Goal: Navigation & Orientation: Find specific page/section

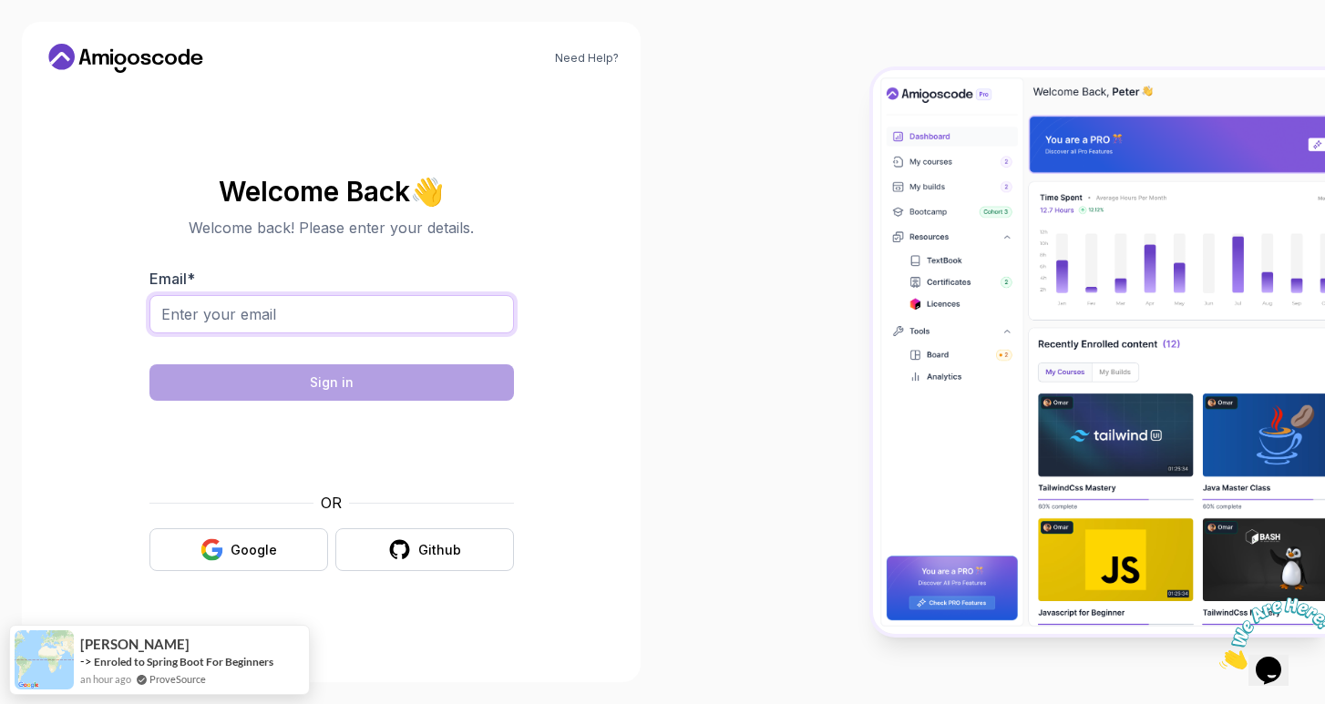
click at [345, 313] on input "Email *" at bounding box center [331, 314] width 364 height 38
type input "[EMAIL_ADDRESS][DOMAIN_NAME]"
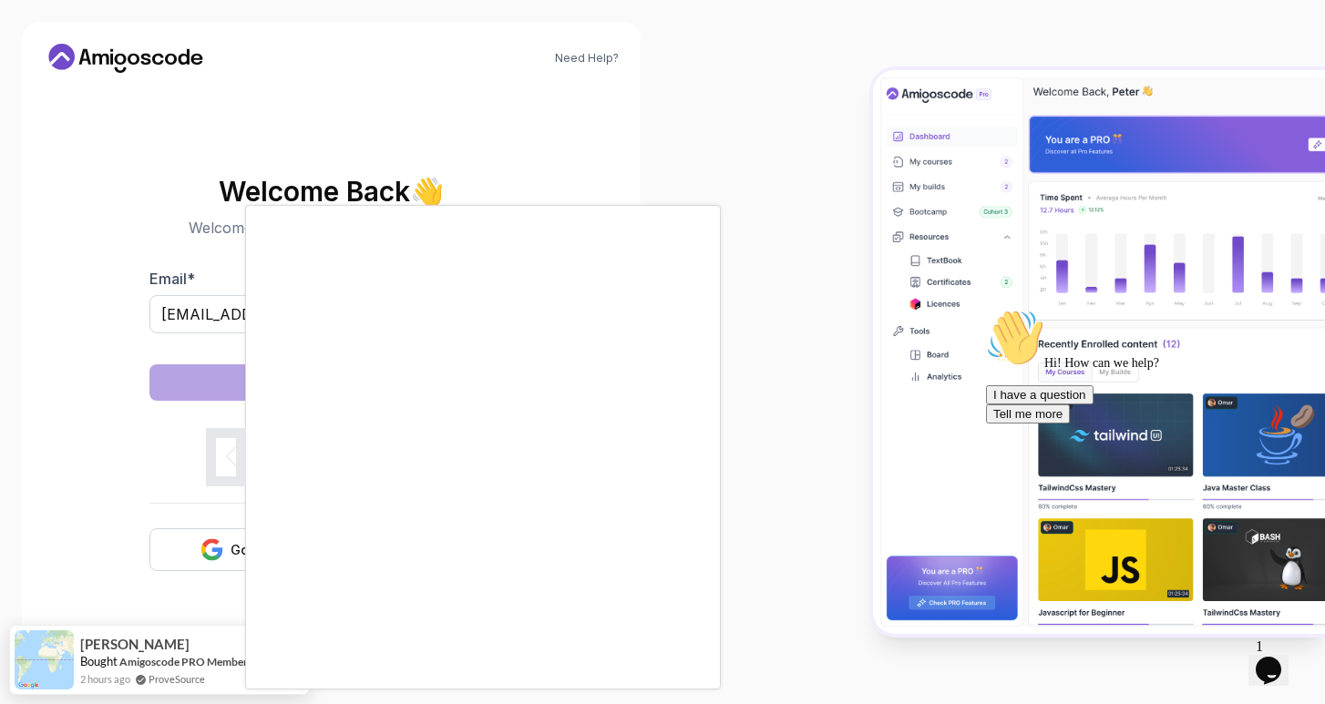
click at [923, 202] on body "Need Help? Welcome Back 👋 Welcome back! Please enter your details. Email * [EMA…" at bounding box center [662, 352] width 1325 height 704
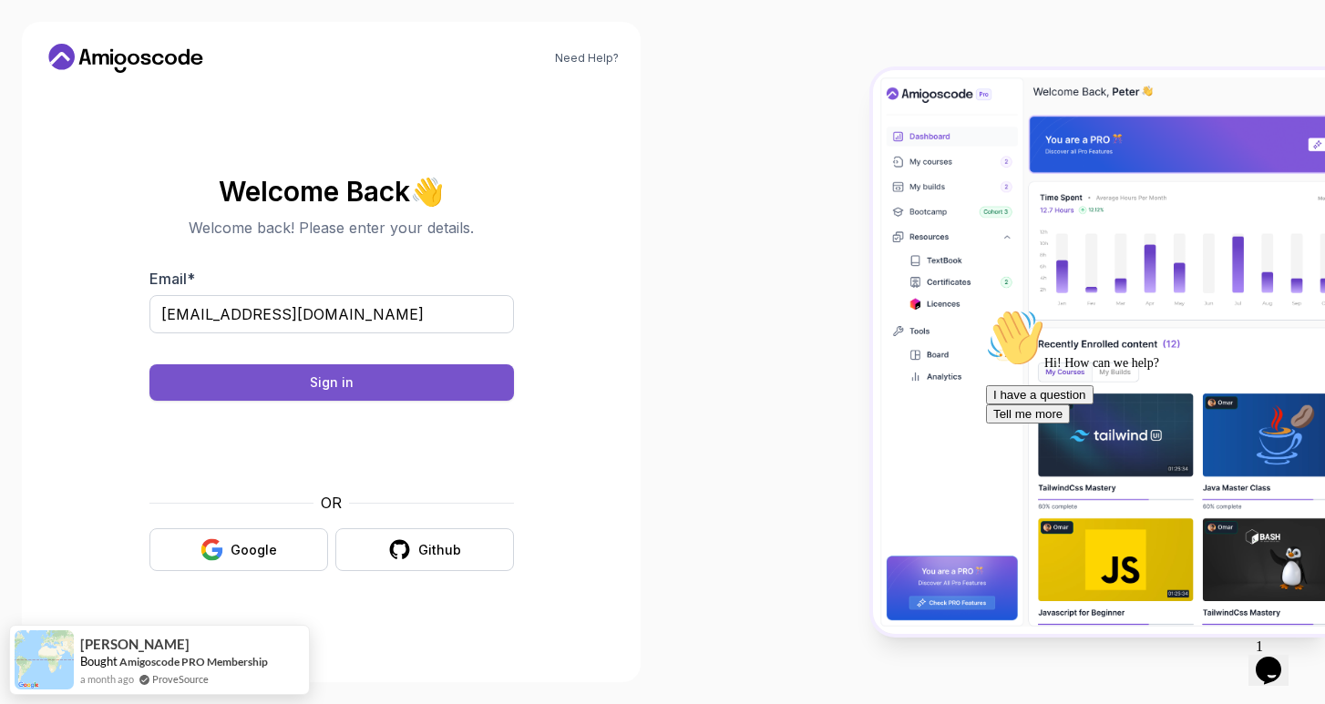
click at [378, 382] on button "Sign in" at bounding box center [331, 382] width 364 height 36
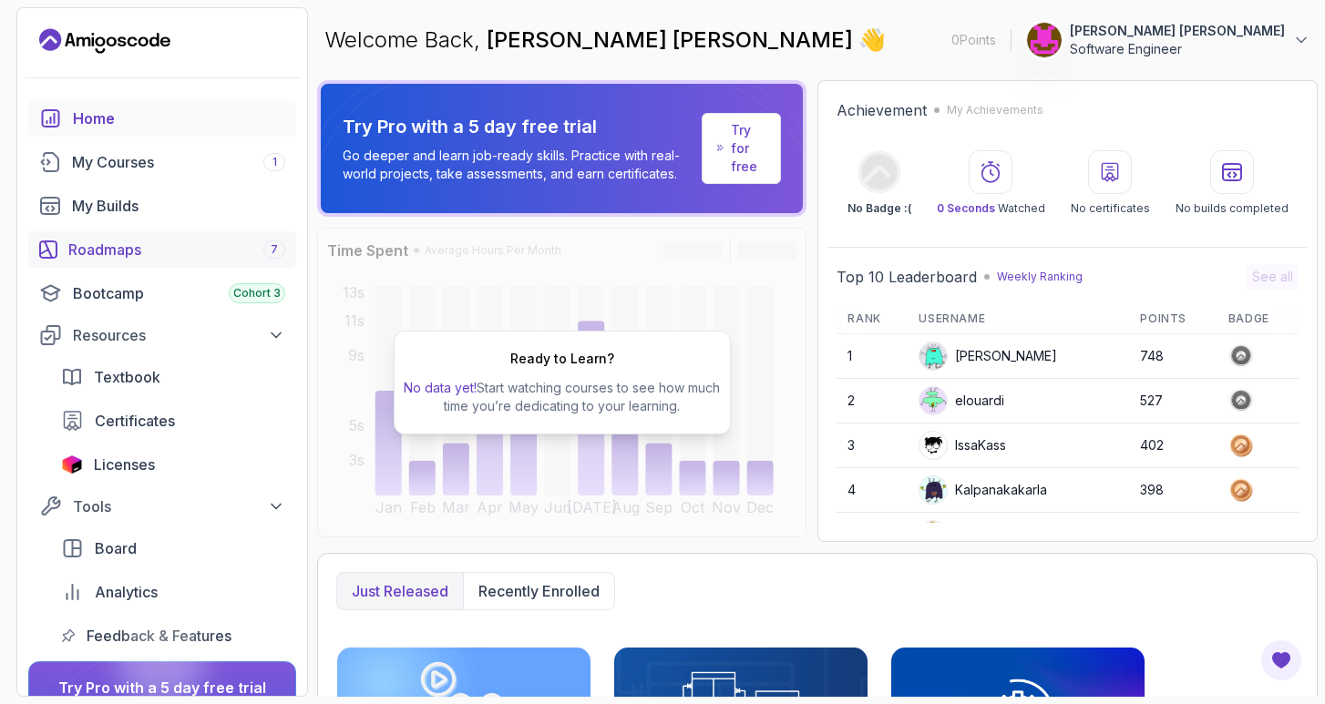
click at [174, 257] on div "Roadmaps 7" at bounding box center [176, 250] width 217 height 22
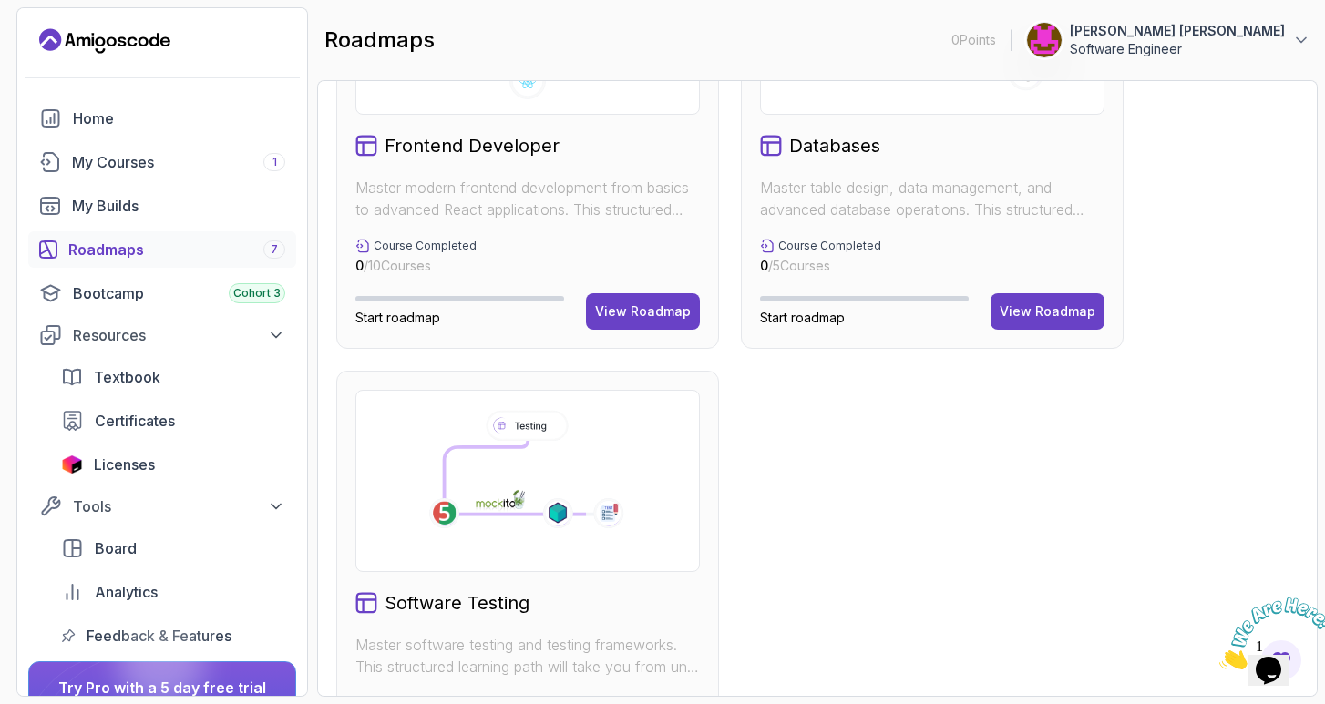
scroll to position [1229, 0]
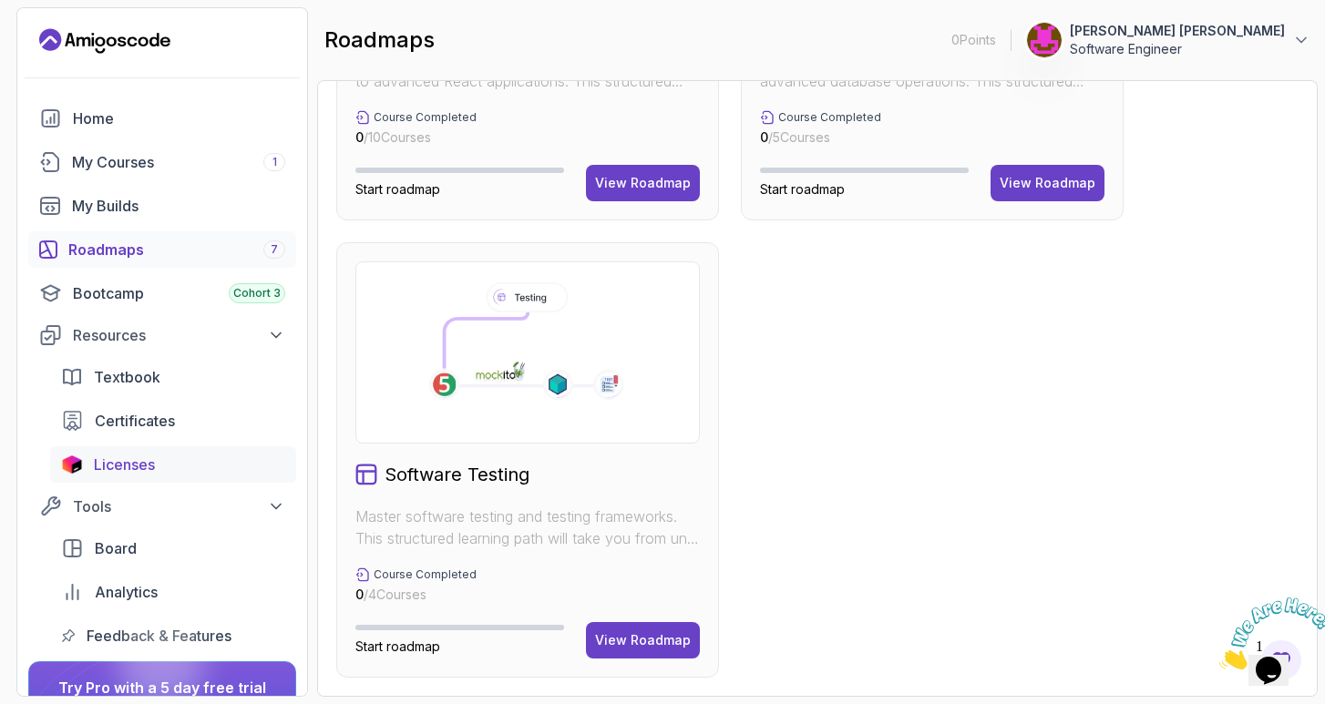
click at [136, 458] on span "Licenses" at bounding box center [124, 465] width 61 height 22
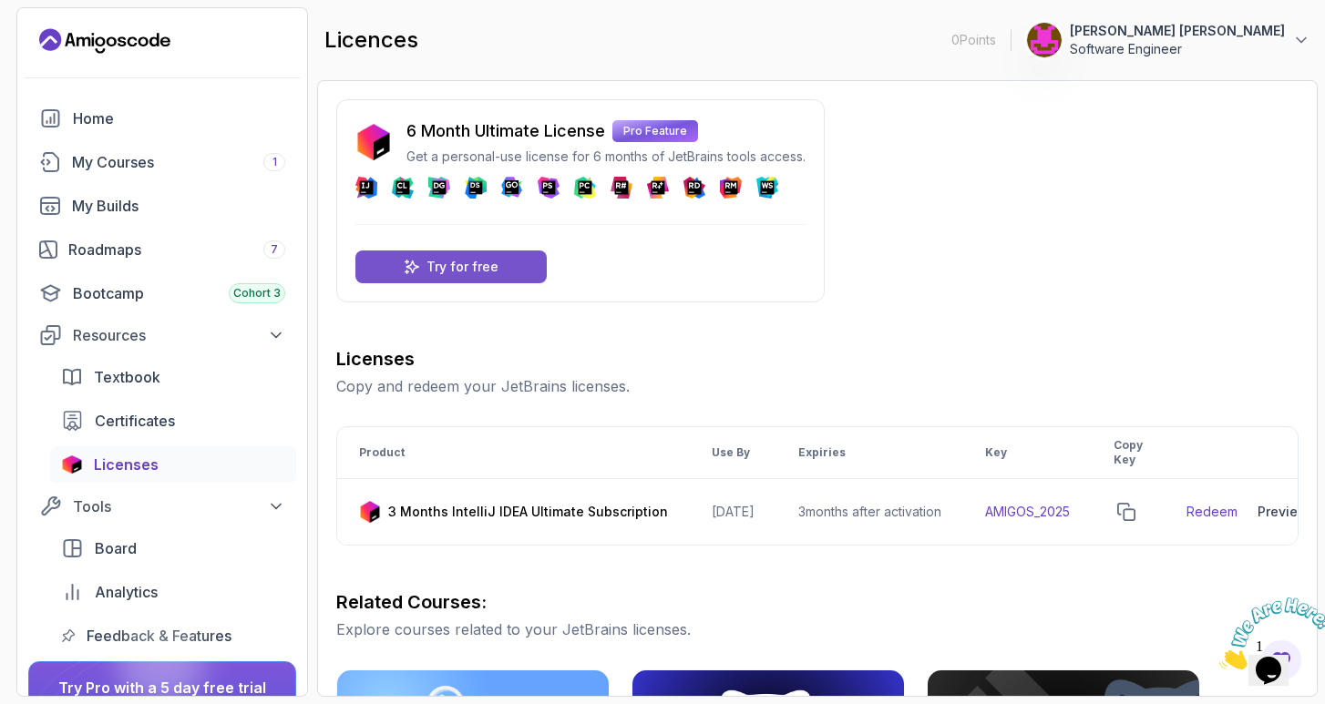
click at [493, 276] on div "Try for free" at bounding box center [450, 267] width 191 height 33
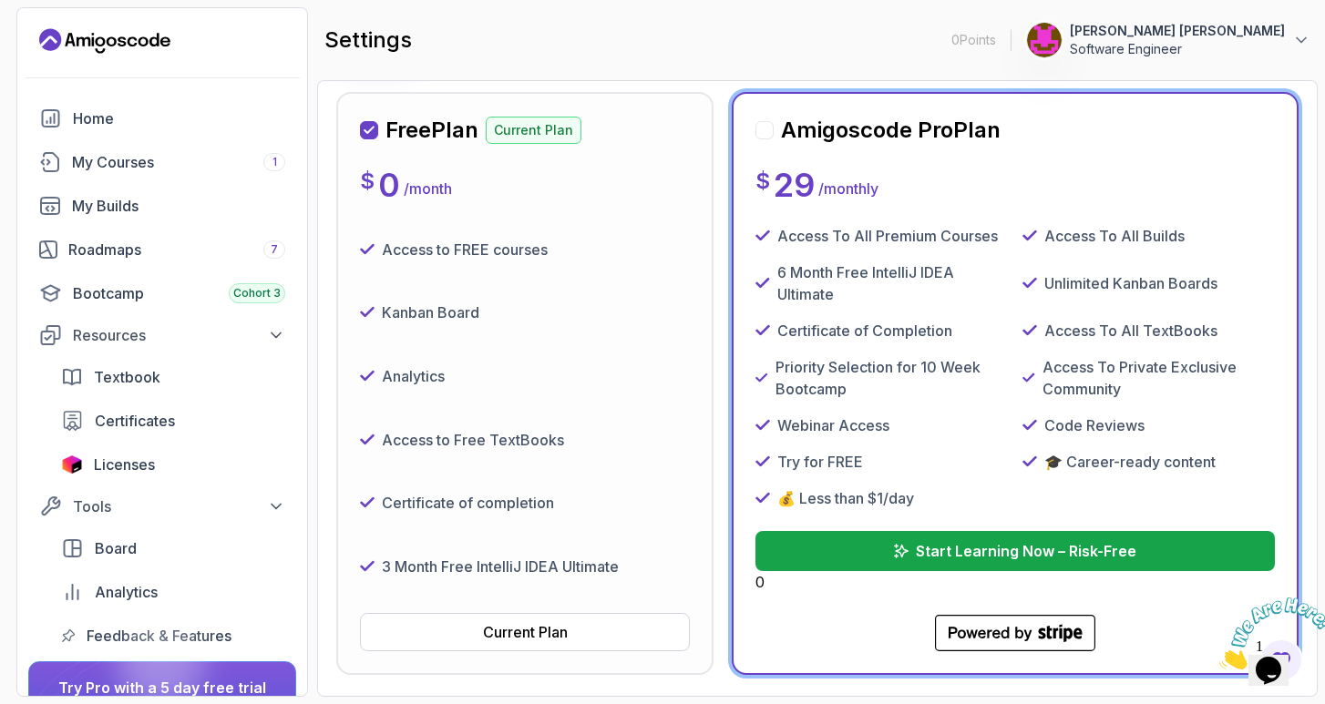
scroll to position [256, 0]
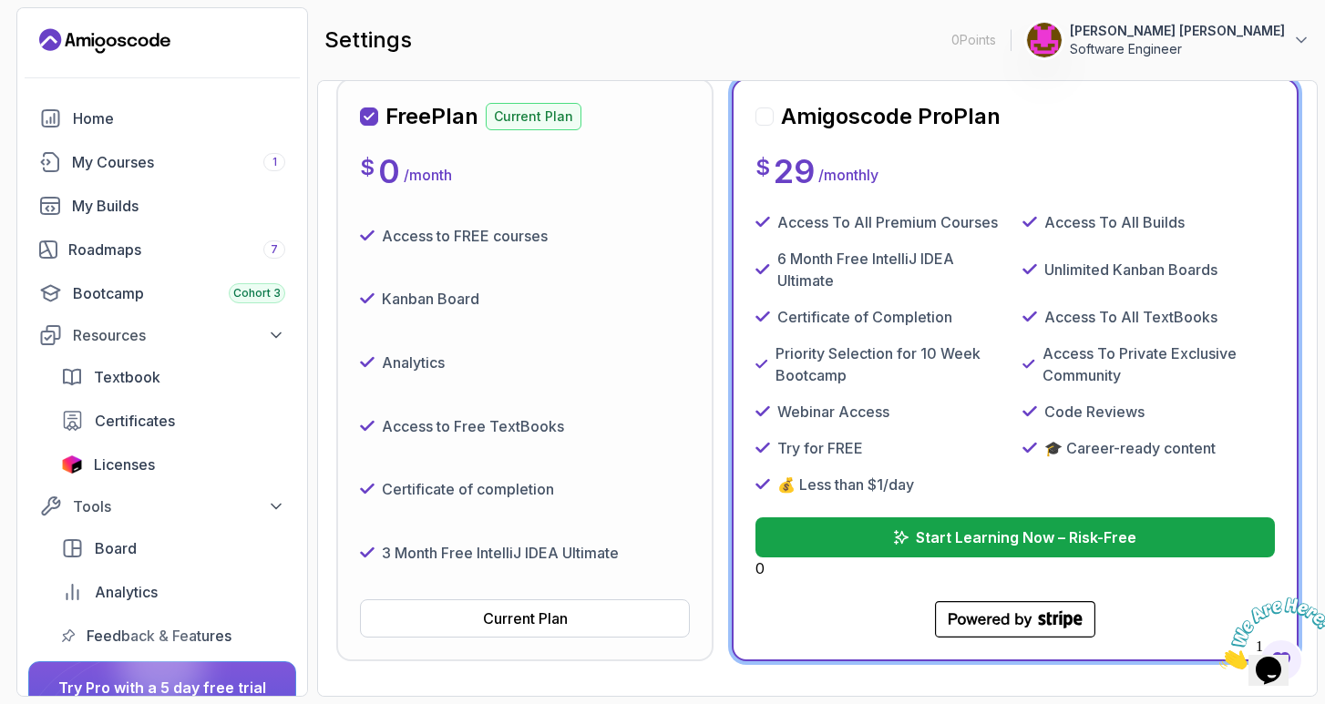
click at [594, 342] on div "Analytics" at bounding box center [525, 362] width 330 height 49
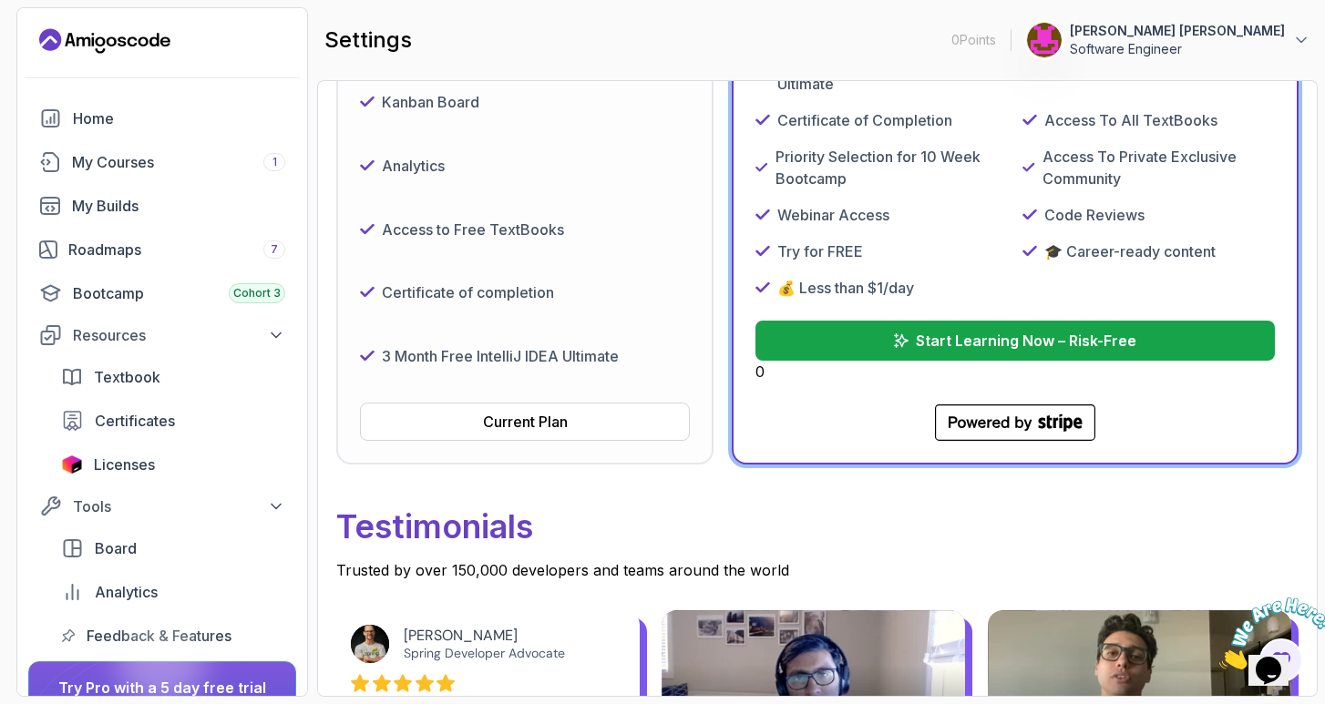
scroll to position [546, 0]
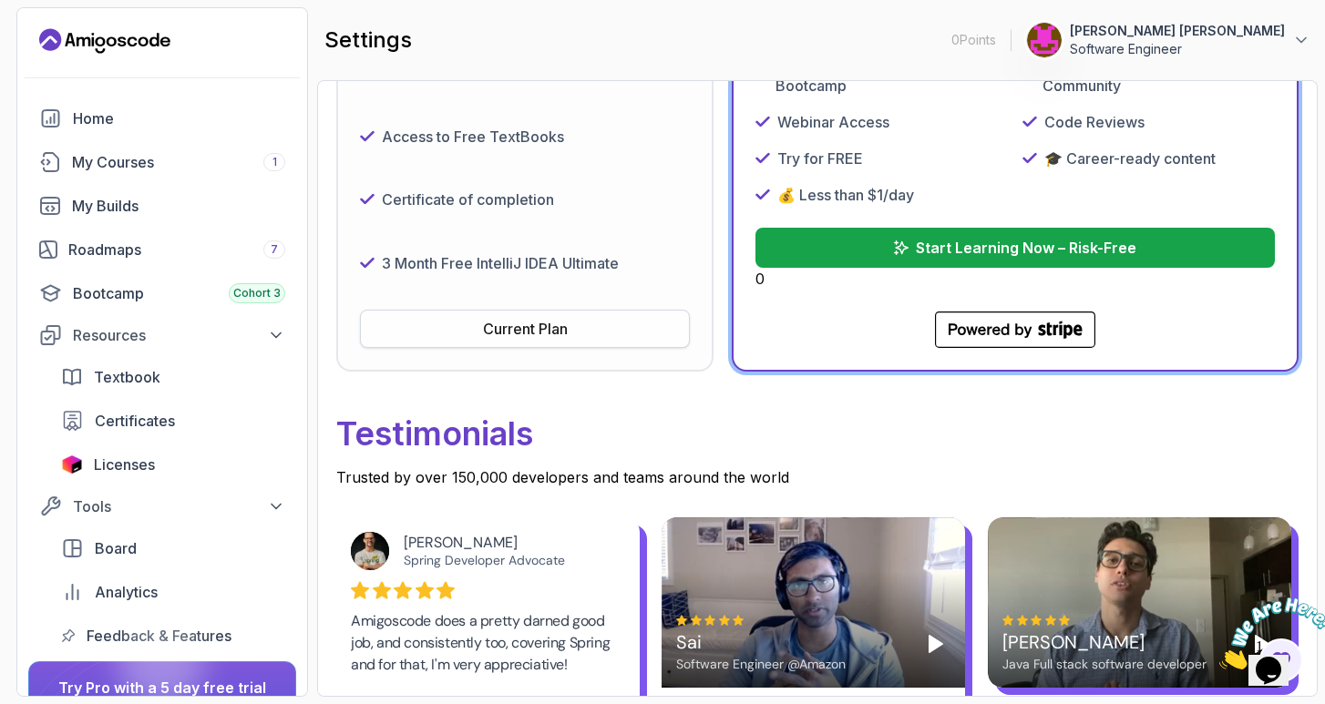
click at [571, 326] on button "Current Plan" at bounding box center [525, 329] width 330 height 38
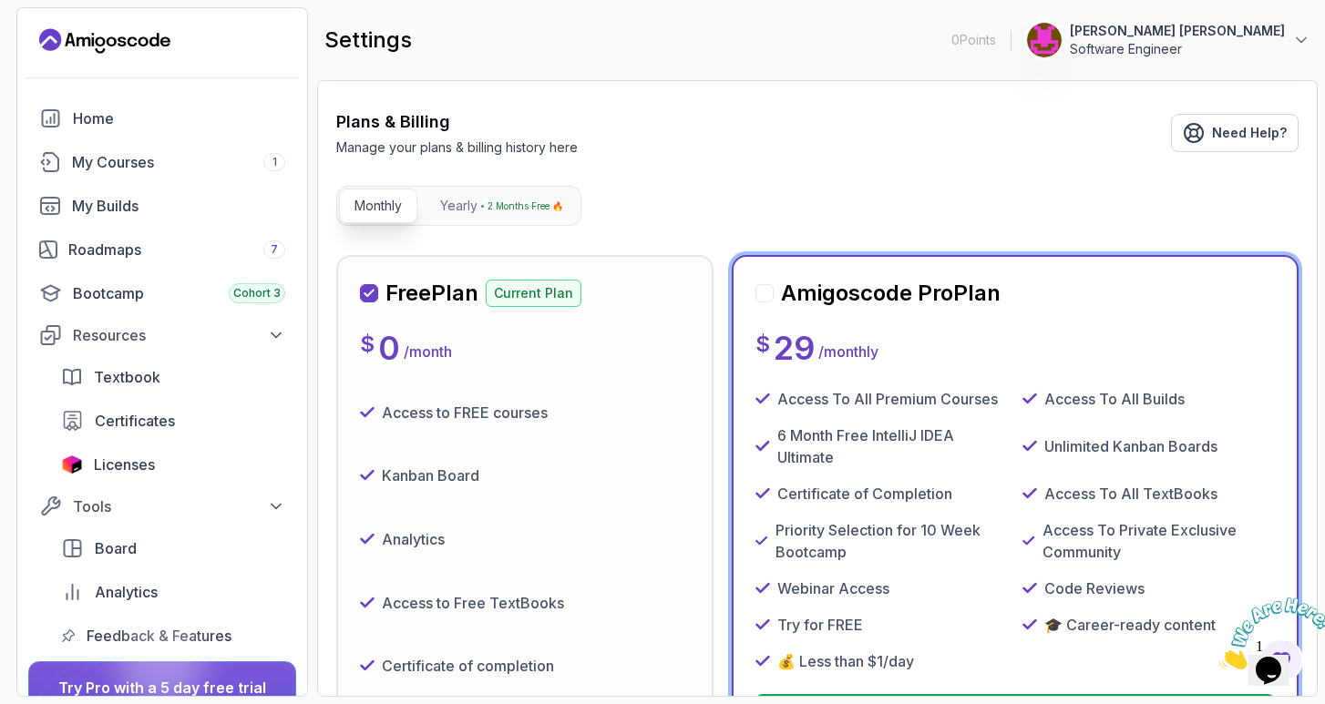
scroll to position [0, 0]
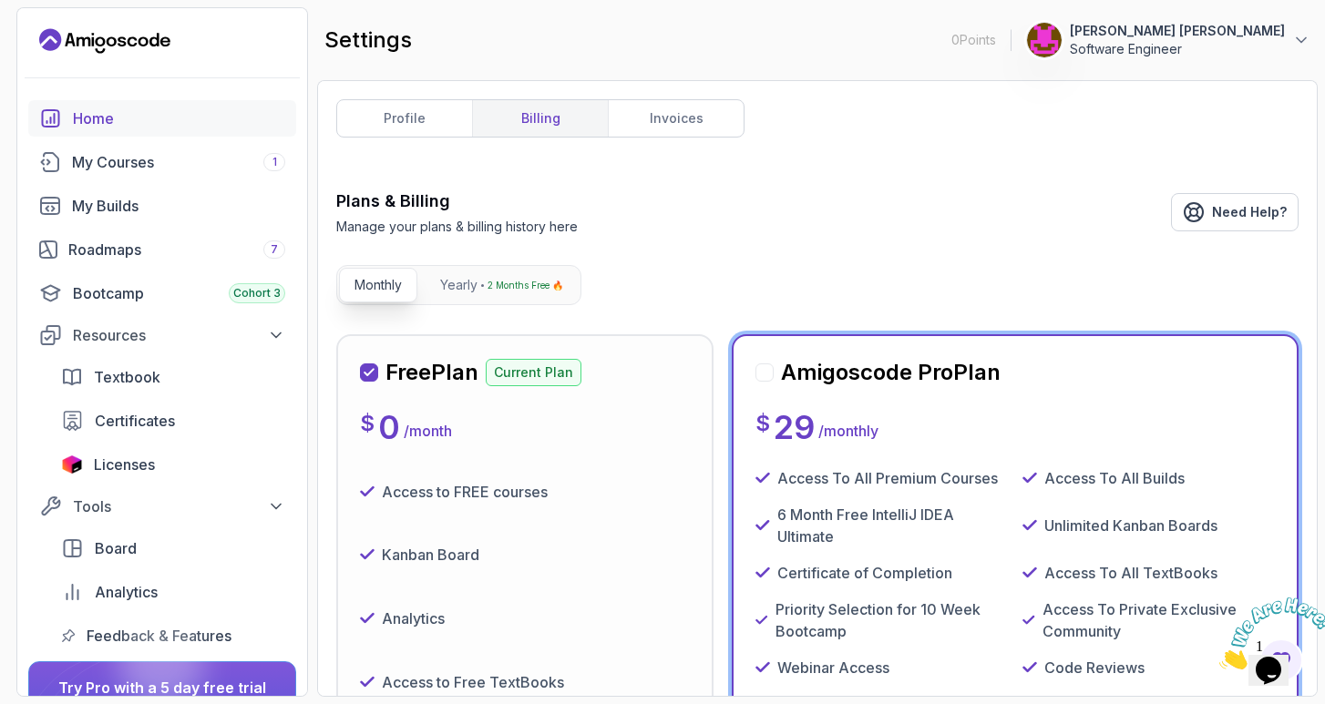
click at [129, 119] on div "Home" at bounding box center [179, 119] width 212 height 22
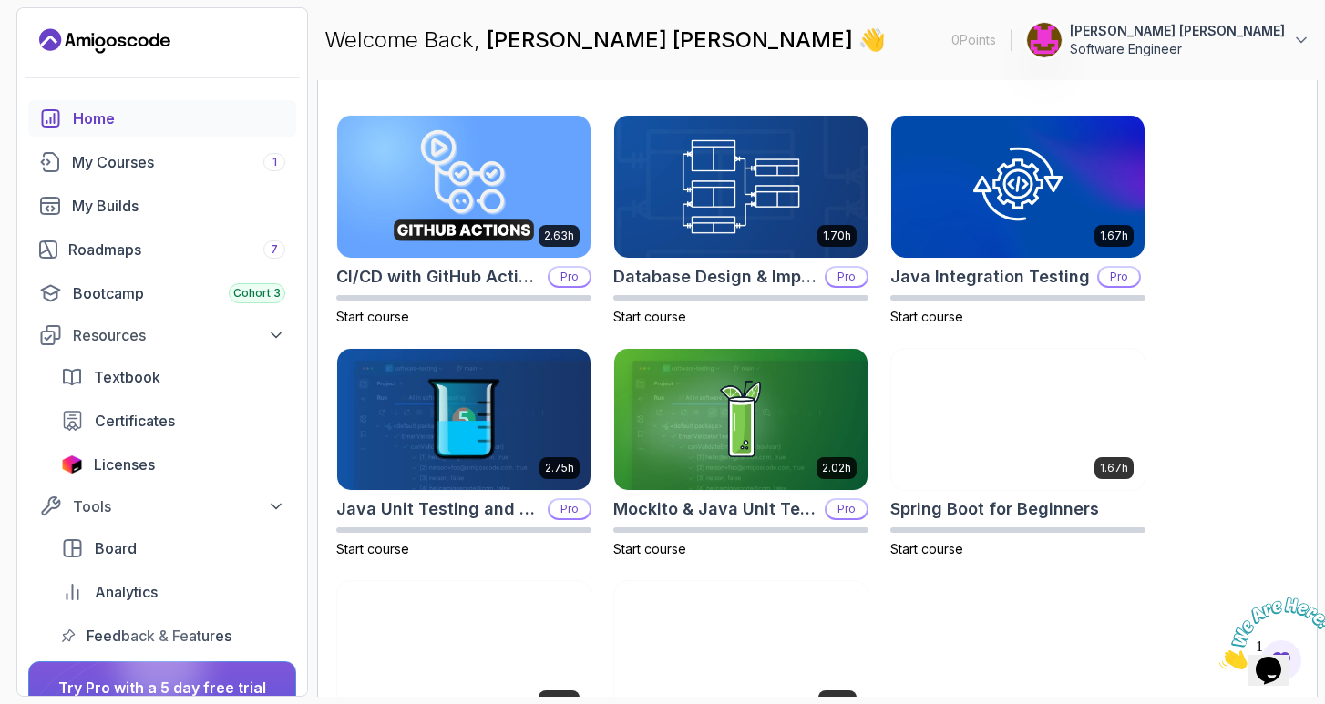
scroll to position [555, 0]
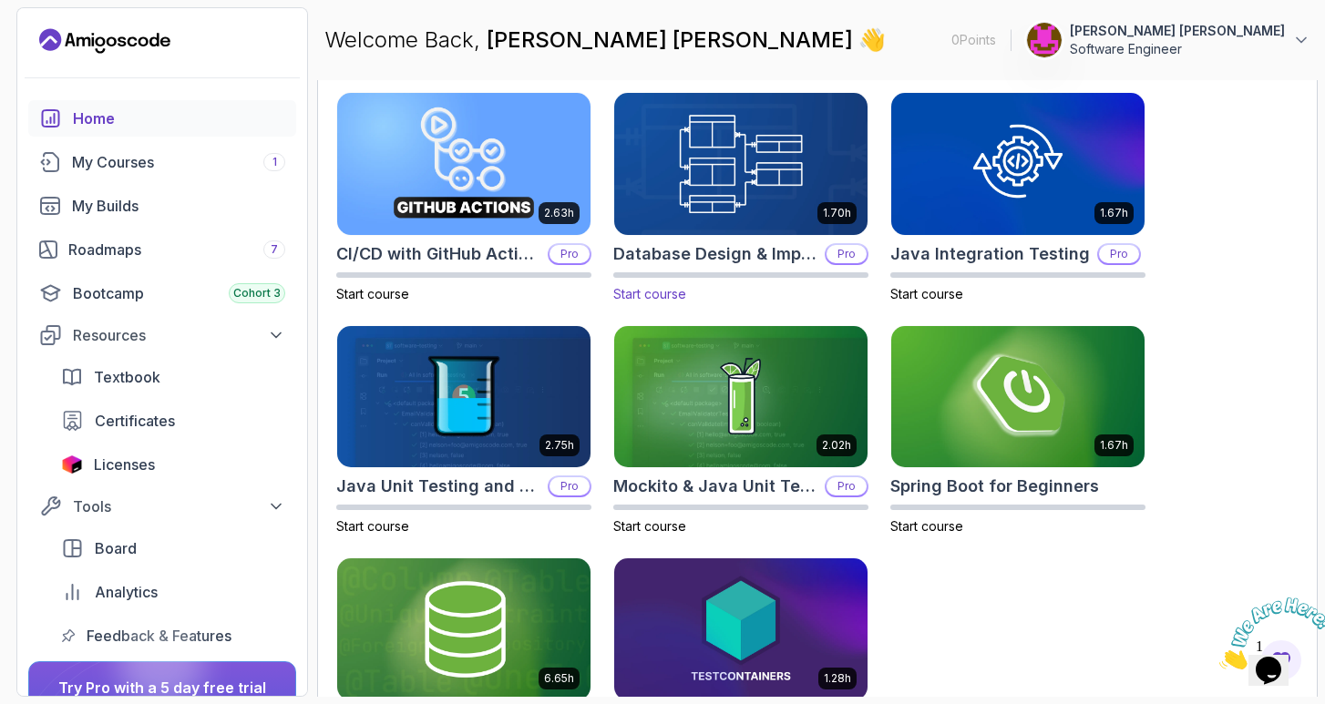
click at [767, 193] on img at bounding box center [741, 163] width 266 height 149
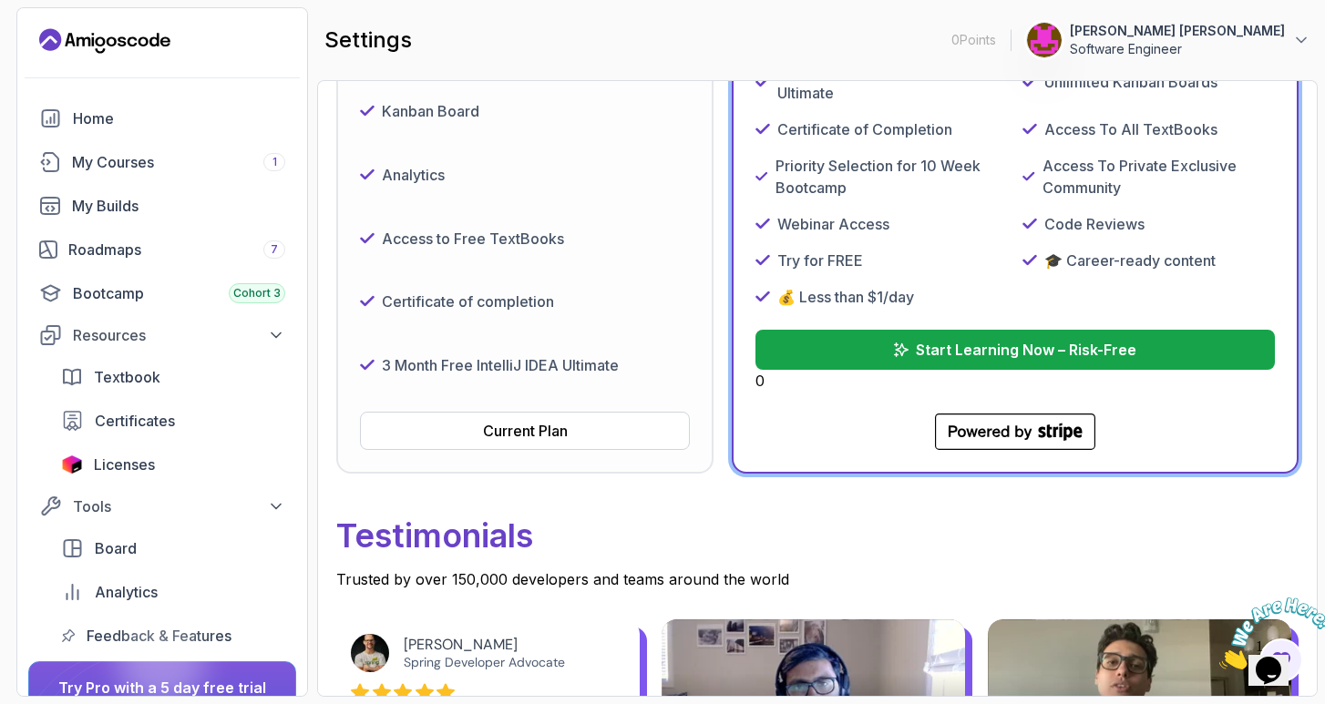
scroll to position [448, 0]
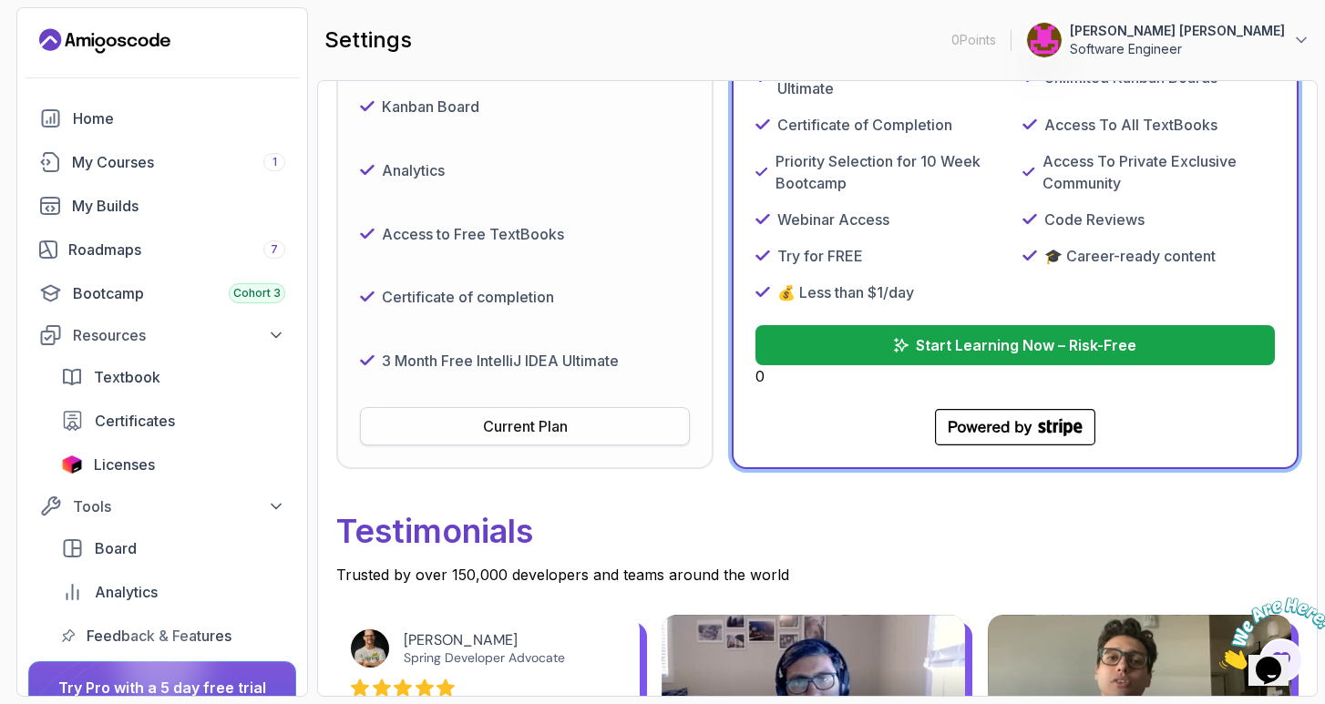
click at [579, 425] on button "Current Plan" at bounding box center [525, 426] width 330 height 38
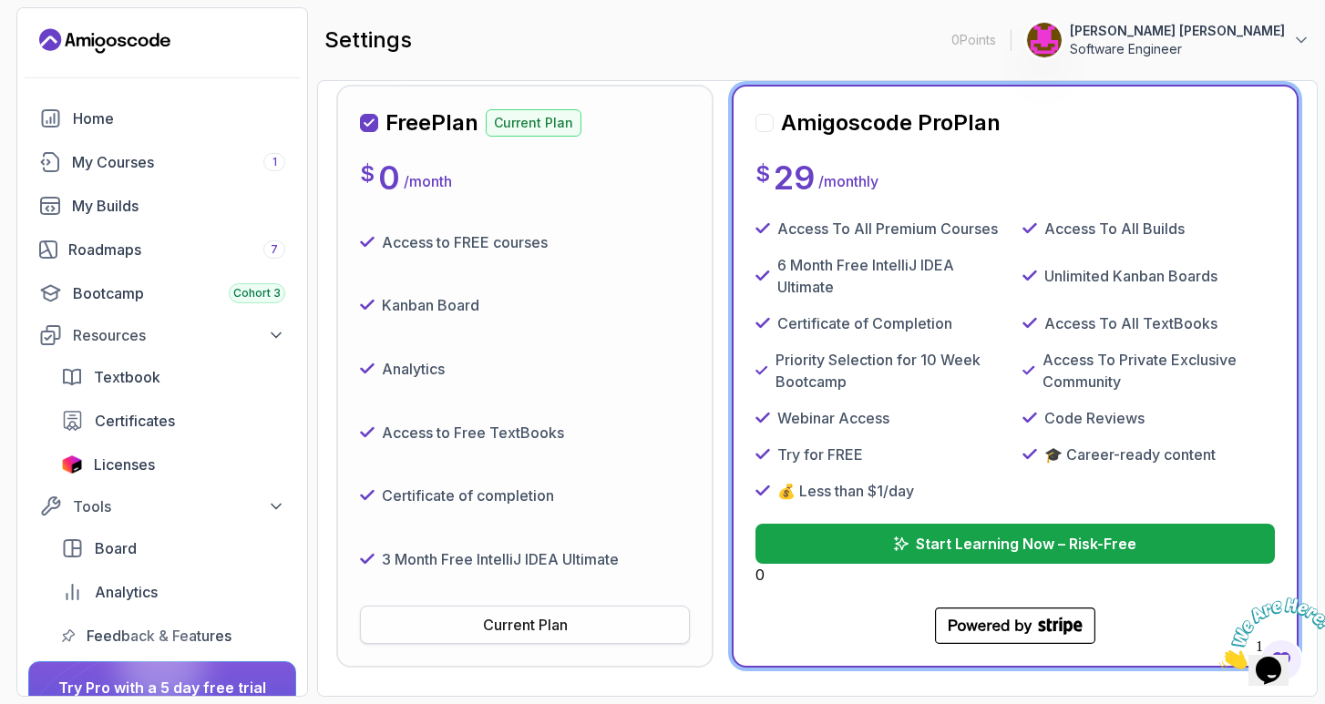
scroll to position [201, 0]
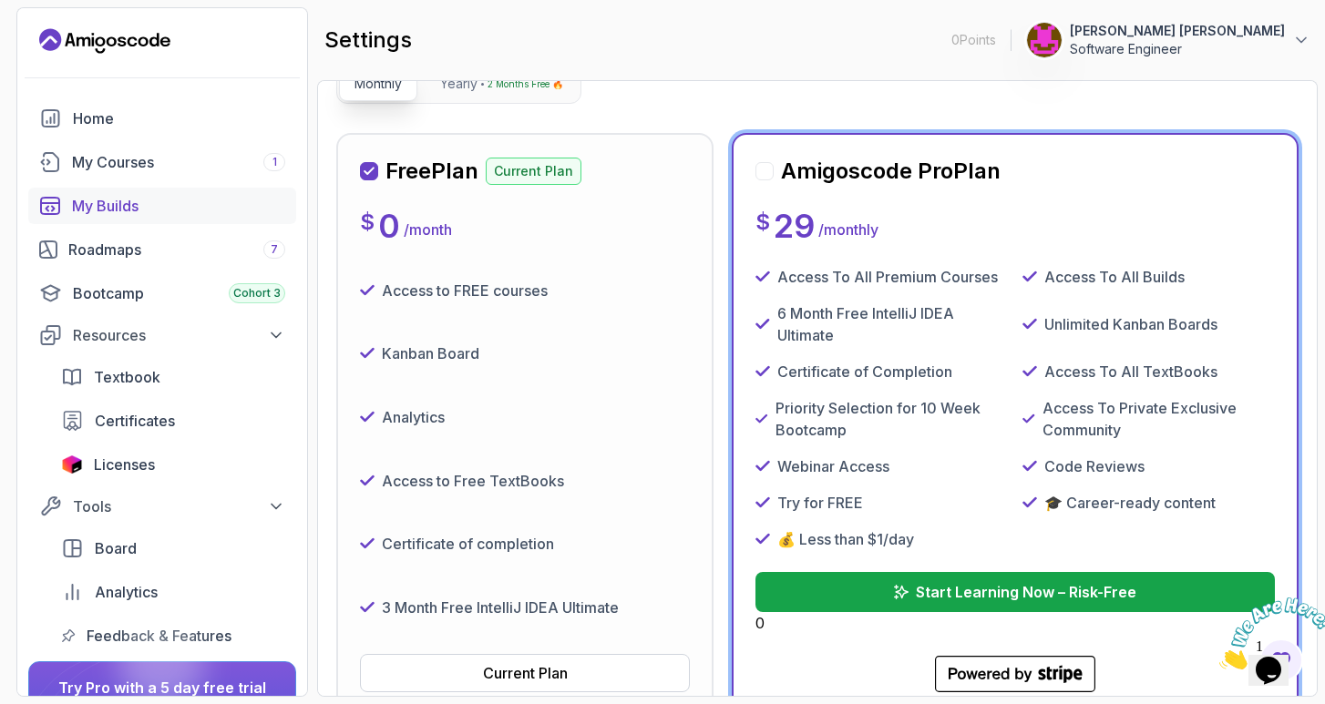
click at [125, 209] on div "My Builds" at bounding box center [178, 206] width 213 height 22
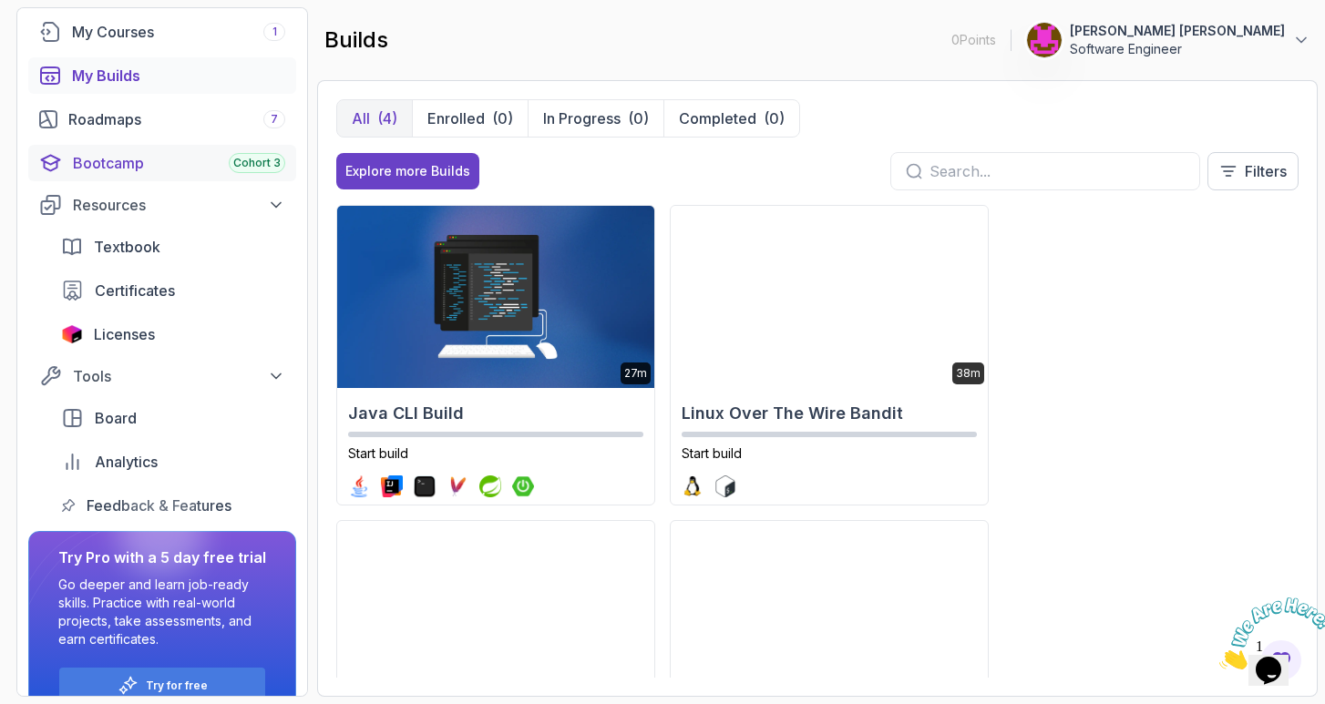
scroll to position [165, 0]
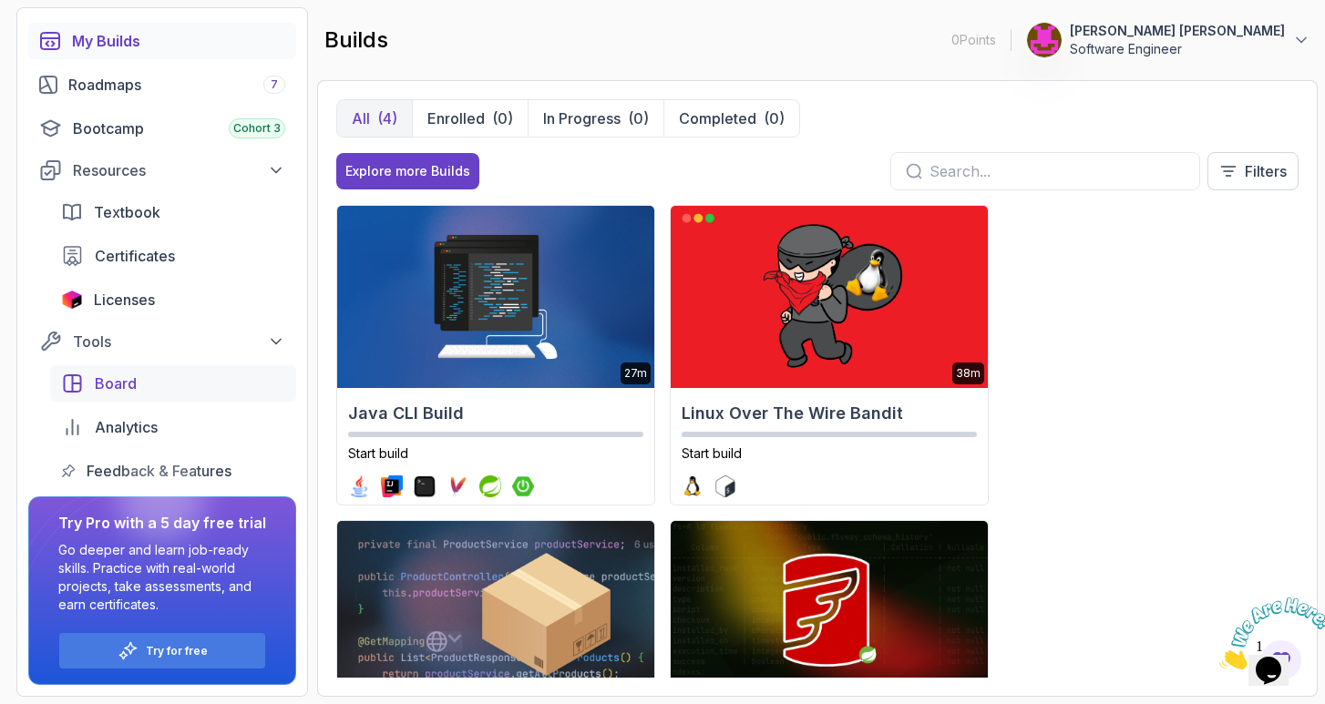
click at [135, 380] on span "Board" at bounding box center [116, 384] width 42 height 22
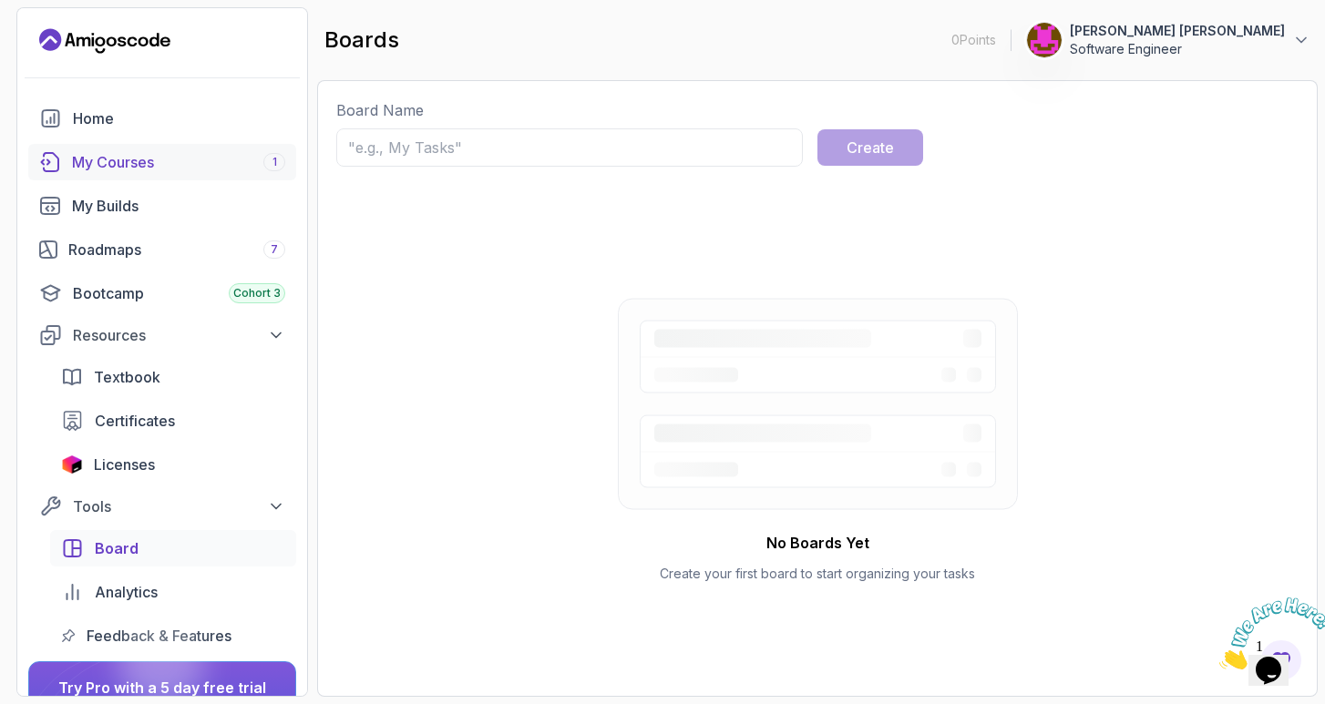
click at [127, 165] on div "My Courses 1" at bounding box center [178, 162] width 213 height 22
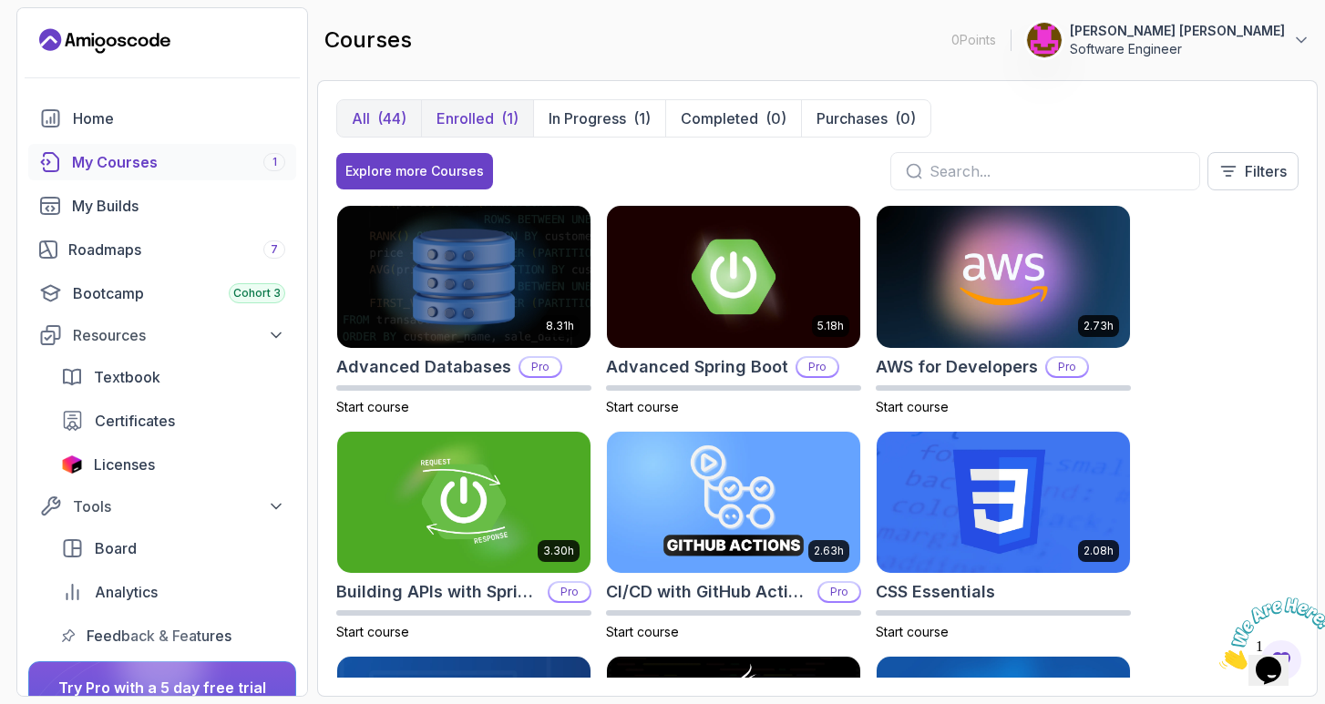
click at [448, 113] on p "Enrolled" at bounding box center [464, 119] width 57 height 22
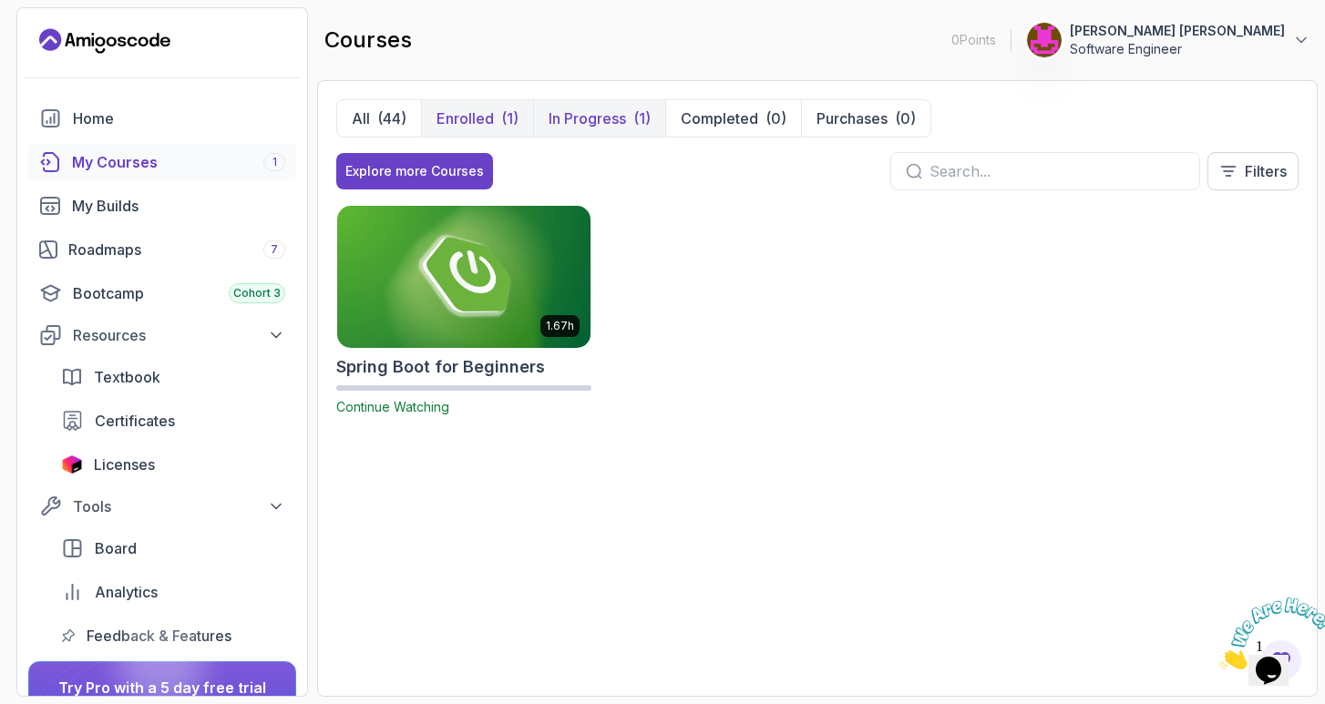
click at [631, 119] on button "In Progress (1)" at bounding box center [599, 118] width 132 height 36
click at [631, 120] on button "In Progress (1)" at bounding box center [599, 118] width 132 height 36
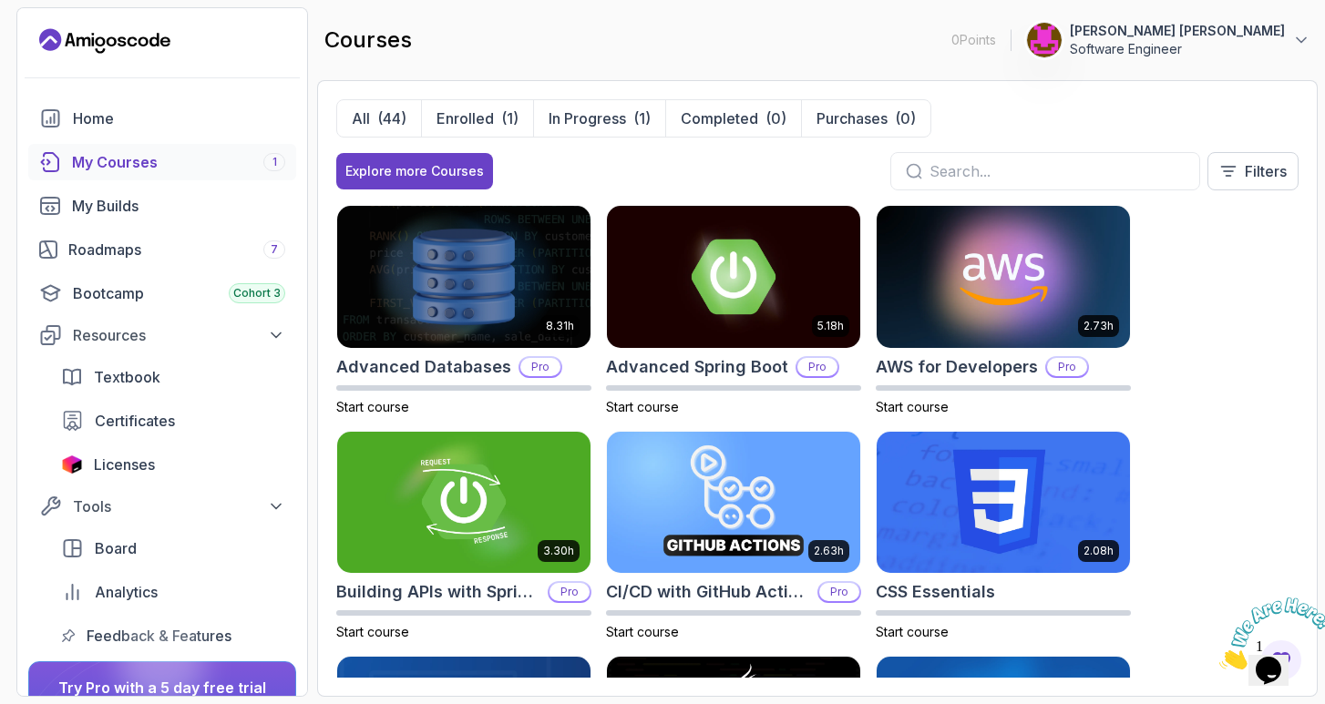
click at [109, 43] on icon "Landing page" at bounding box center [104, 40] width 131 height 29
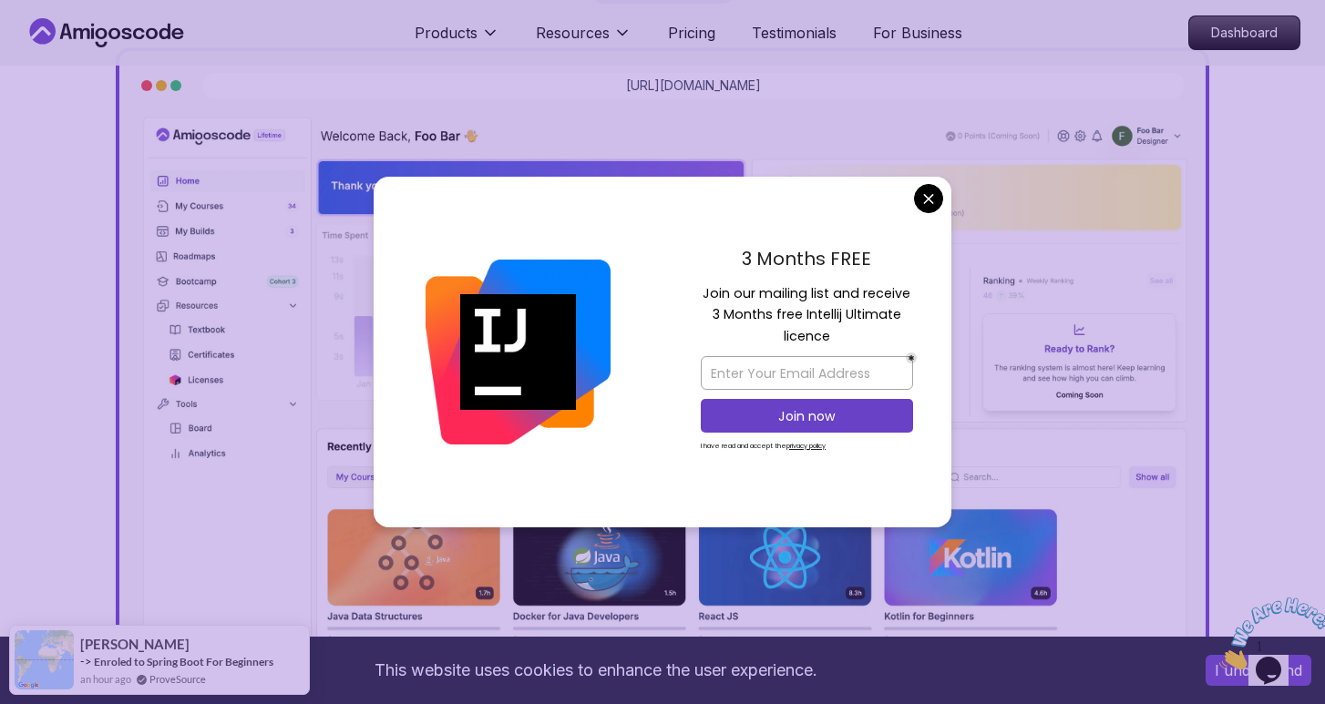
scroll to position [543, 0]
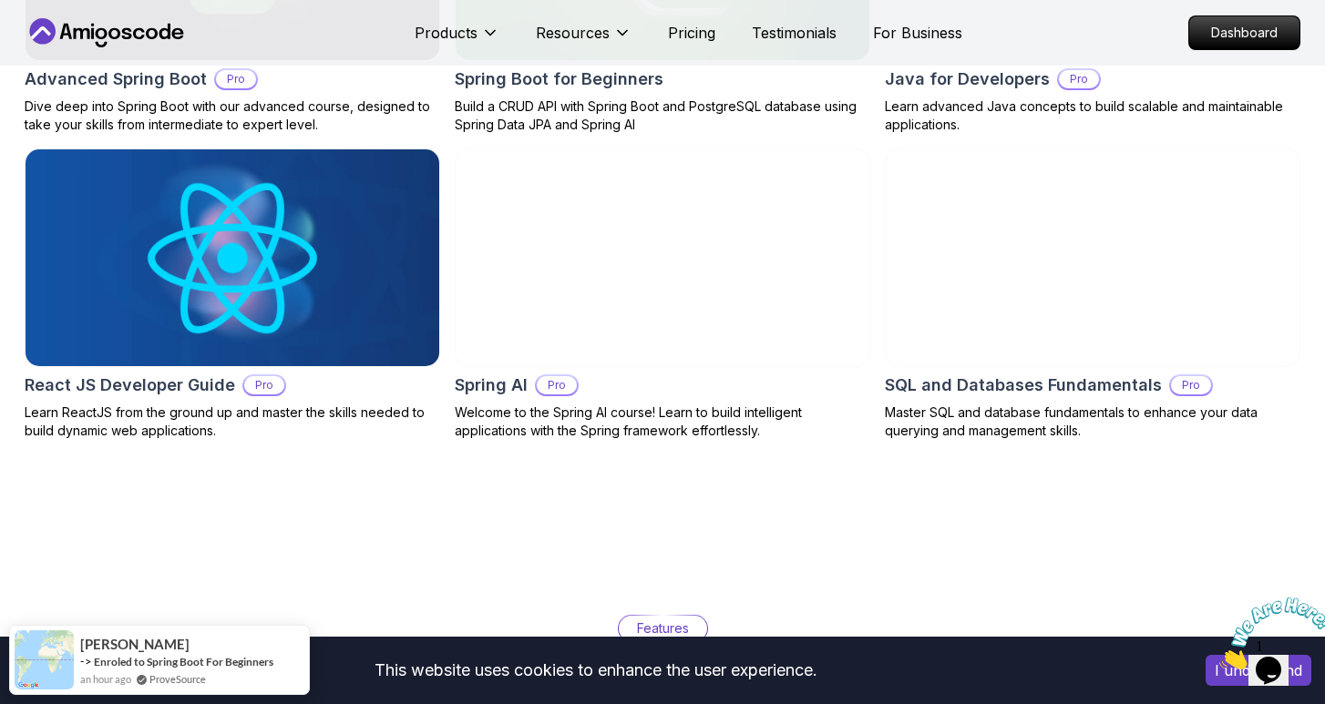
scroll to position [2320, 0]
